Goal: Find specific page/section: Find specific page/section

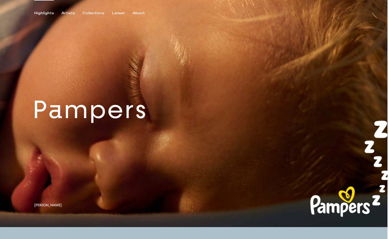
click at [172, 117] on link at bounding box center [193, 113] width 387 height 227
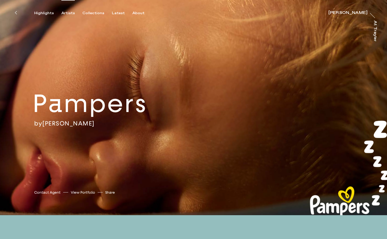
click at [63, 12] on div "Artists" at bounding box center [67, 13] width 13 height 5
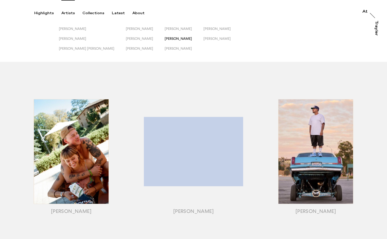
click at [170, 39] on span "[PERSON_NAME]" at bounding box center [178, 39] width 27 height 4
